Goal: Task Accomplishment & Management: Manage account settings

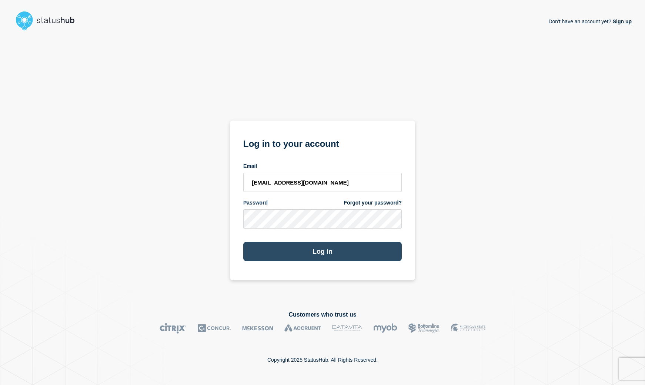
click at [306, 248] on button "Log in" at bounding box center [322, 251] width 158 height 19
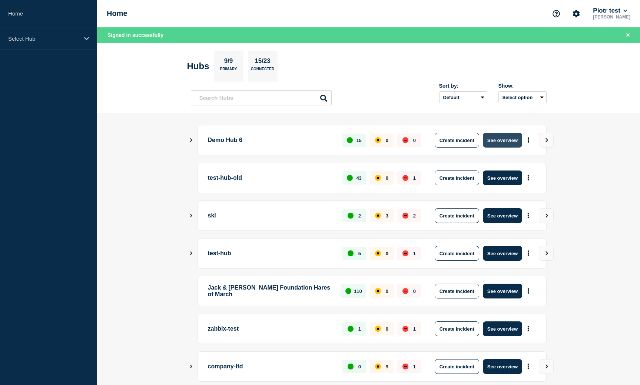
click at [503, 142] on button "See overview" at bounding box center [502, 140] width 39 height 15
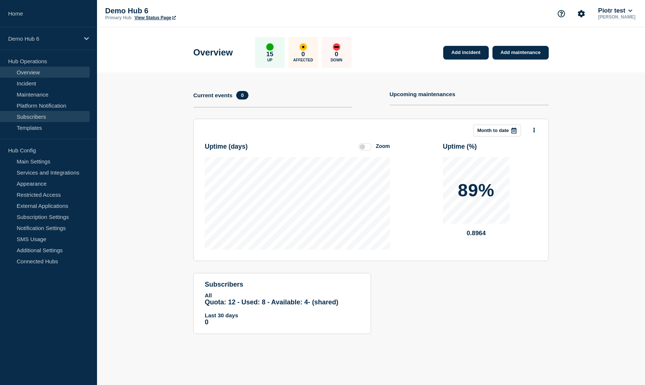
click at [54, 117] on link "Subscribers" at bounding box center [45, 116] width 90 height 11
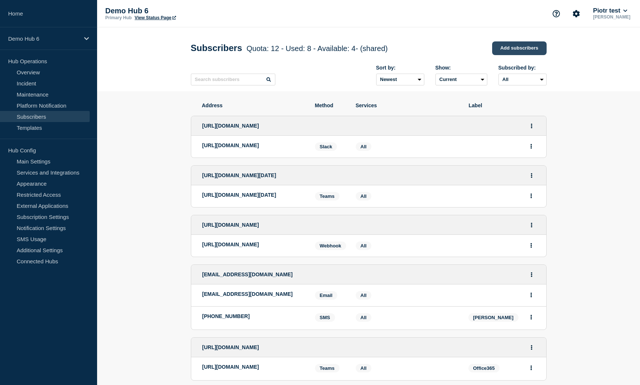
click at [537, 49] on link "Add subscribers" at bounding box center [519, 48] width 54 height 14
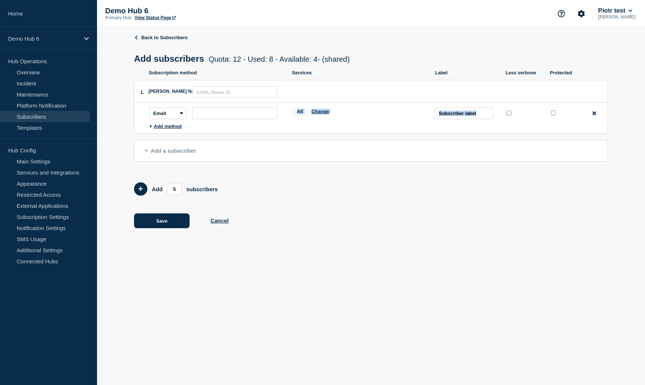
drag, startPoint x: 191, startPoint y: 77, endPoint x: 229, endPoint y: 172, distance: 101.7
click at [231, 136] on ul "Subscription method Services Label Less verbose Protected 1. [PERSON_NAME] Name…" at bounding box center [371, 103] width 474 height 66
click at [229, 172] on div "Back to Subscribers Add subscribers Quota: 12 - Used: 8 - Available: 4 - (share…" at bounding box center [371, 136] width 474 height 219
click at [34, 76] on link "Overview" at bounding box center [45, 72] width 90 height 11
